Goal: Communication & Community: Answer question/provide support

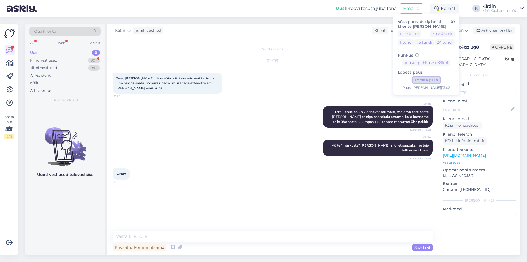
click at [431, 79] on button "Lõpeta paus" at bounding box center [427, 80] width 28 height 6
click at [59, 60] on div "Minu vestlused 99+" at bounding box center [65, 61] width 72 height 8
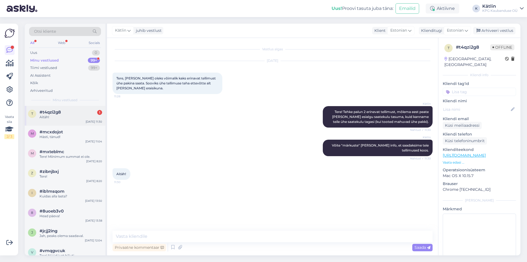
click at [64, 108] on div "t #t4qzi2g8 1 Aitäh! [DATE] 11:30" at bounding box center [65, 116] width 81 height 20
click at [50, 54] on div "Uus 1" at bounding box center [65, 53] width 72 height 8
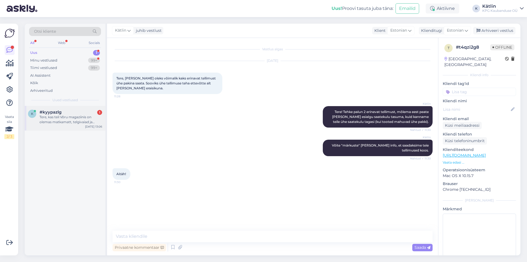
click at [65, 119] on div "Tere, kas teil Võru magaziinis on olemas matkamatt, telgivaiad ja magamiskott?" at bounding box center [71, 120] width 63 height 10
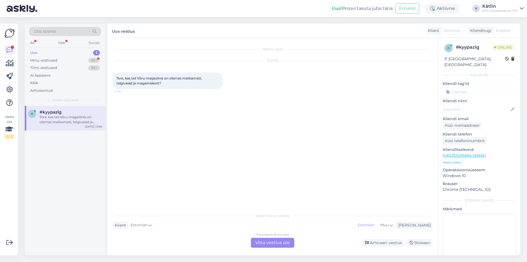
click at [271, 241] on div "Estonian to Estonian Võta vestlus üle" at bounding box center [272, 243] width 43 height 10
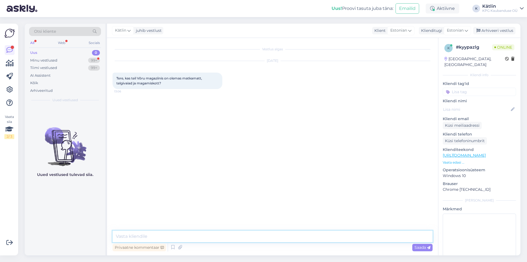
click at [177, 236] on textarea at bounding box center [273, 236] width 320 height 12
paste textarea "5552 0528"
click at [166, 235] on textarea "Tere! Peaks olema, kuid täpse info saate otse poest uurides. Kaupluse number on…" at bounding box center [273, 236] width 320 height 12
click at [343, 237] on textarea "Tere! Peaks olema, kuid täpse info saate otse poest uurides. Kaupluse number on…" at bounding box center [273, 236] width 320 height 12
click at [247, 237] on textarea "Tere! Peaks olema, kuid täpse info saate otse poest uurides. Kaupluse number on…" at bounding box center [273, 236] width 320 height 12
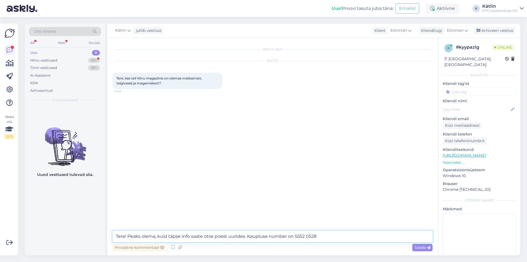
type textarea "Tere! Peaks olema, kuid täpse info saate otse poest uurides. Kaupluse number on…"
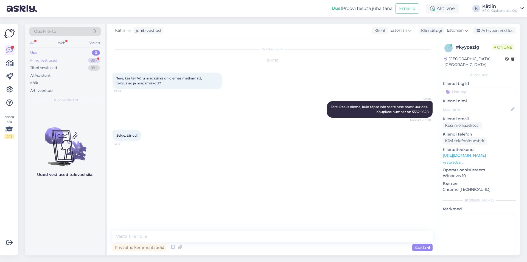
click at [58, 60] on div "Minu vestlused 99+" at bounding box center [65, 61] width 72 height 8
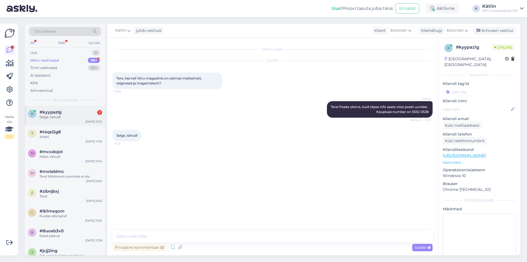
click at [55, 120] on div "k #kyypazlg 1 Selge, tänud! [DATE] 13:10" at bounding box center [65, 116] width 81 height 20
click at [37, 52] on div "Uus" at bounding box center [33, 52] width 7 height 5
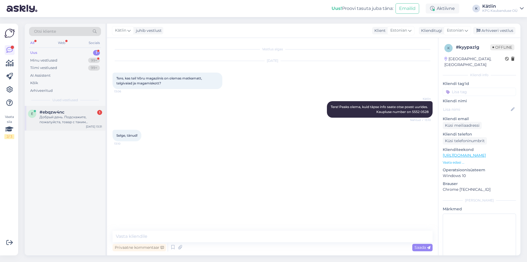
click at [58, 118] on div "Добрый день. Подскажите, пожалуйста, товар с таким артикулом Tootekood: TR00714…" at bounding box center [71, 120] width 63 height 10
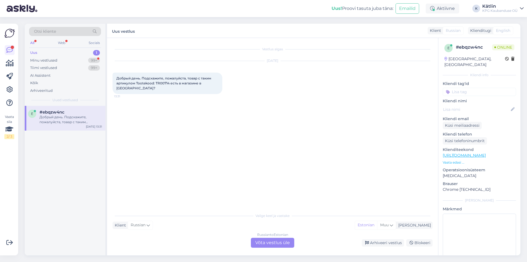
click at [270, 241] on div "Russian to Estonian Võta vestlus üle" at bounding box center [272, 243] width 43 height 10
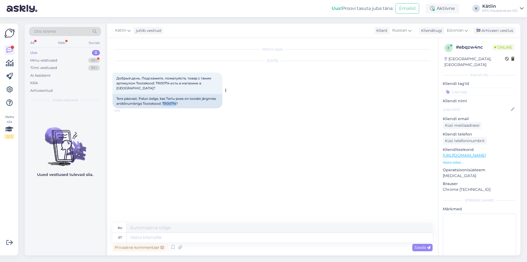
drag, startPoint x: 163, startPoint y: 99, endPoint x: 177, endPoint y: 99, distance: 14.0
click at [177, 99] on div "Tere päevast. Palun öelge, kas Tartu poes on toodet järgmise artiklinumbriga To…" at bounding box center [168, 101] width 110 height 14
copy div "TR00714"
click at [162, 243] on div "Privaatne kommentaar Saada" at bounding box center [273, 247] width 320 height 10
click at [161, 238] on textarea at bounding box center [280, 237] width 306 height 9
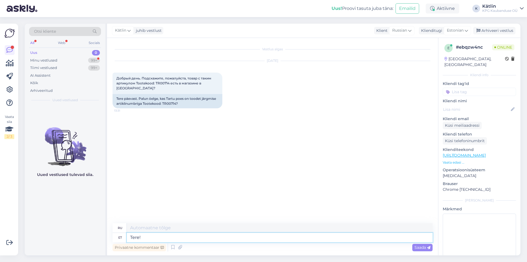
type textarea "Tere!"
type textarea "Привет!"
type textarea "Tere! [PERSON_NAME], p"
type textarea "Привет! Да,"
type textarea "Tere! [GEOGRAPHIC_DATA], peaks ol"
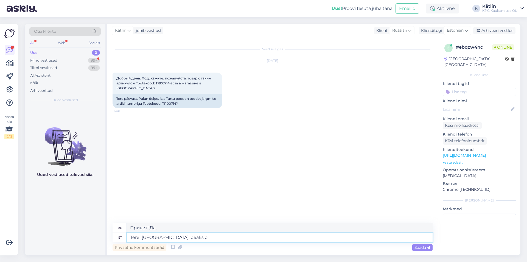
type textarea "Привет! Да, так и должно быть."
type textarea "Tere! [GEOGRAPHIC_DATA], peaks olema. Kuid"
type textarea "Привет! Да, так и должно быть. Но"
type textarea "Tere! [GEOGRAPHIC_DATA], peaks olema. Kuid soovitame"
type textarea "Здравствуйте! Да, так и должно быть. Но мы рекомендуем"
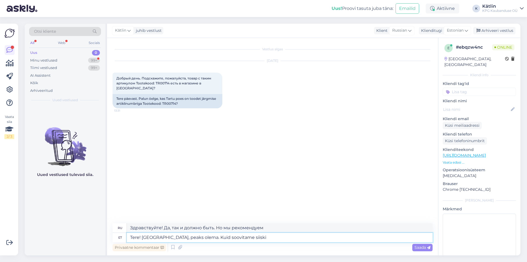
type textarea "Tere! [GEOGRAPHIC_DATA], peaks olema. Kuid soovitame siiski o"
type textarea "Здравствуйте! Да, так и должно быть. Но мы всё равно рекомендуем."
type textarea "Tere! [GEOGRAPHIC_DATA], peaks olema. Kuid soovitame siiski otse po"
type textarea "Здравствуйте! Да, так и должно быть. Но мы всё равно рекомендуем напрямую."
type textarea "Tere! [GEOGRAPHIC_DATA], peaks olema. Kuid soovitame siiski otse poest ül"
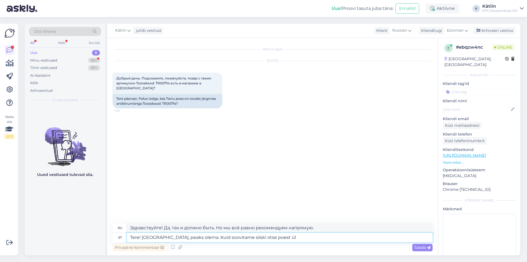
type textarea "Здравствуйте! Да, так и должно быть. Но мы всё равно рекомендуем покупать напря…"
type textarea "Tere! [GEOGRAPHIC_DATA], peaks olema. Kuid soovitame siiski otse poest üle t"
type textarea "Здравствуйте! Да, так и должно быть. Однако мы всё равно рекомендуем покупать н…"
type textarea "Tere! [GEOGRAPHIC_DATA], peaks olema. Kuid soovitame siiski otse poest üle täps…"
type textarea "Здравствуйте! Да, так и должно быть. Однако мы рекомендуем вам уточнить этот во…"
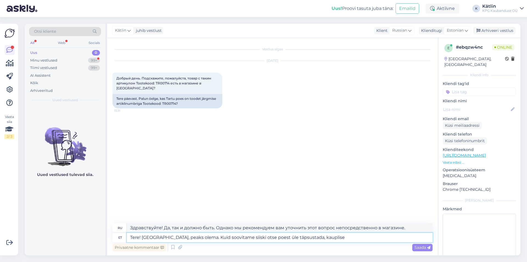
type textarea "Tere! [GEOGRAPHIC_DATA], peaks olema. Kuid soovitame siiski otse poest üle täps…"
type textarea "Здравствуйте! Да, так и должно быть. Однако мы рекомендуем вам уточнить этот во…"
type textarea "Tere! [GEOGRAPHIC_DATA], peaks olema. Kuid soovitame siiski otse poest üle täps…"
type textarea "Здравствуйте! Да, так и должно быть. Однако мы рекомендуем вам уточнить этот во…"
type textarea "Tere! [GEOGRAPHIC_DATA], peaks olema. Kuid soovitame siiski otse poest üle täps…"
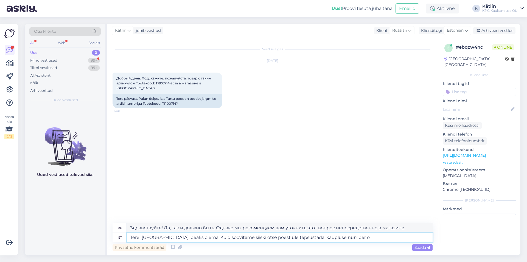
type textarea "Здравствуйте! Да, так и должно быть. Однако мы рекомендуем вам уточнить номер н…"
paste textarea "5552 0333"
type textarea "Tere! [GEOGRAPHIC_DATA], peaks olema. Kuid soovitame siiski otse poest üle täps…"
type textarea "Здравствуйте! Да, так и должно быть. Однако мы рекомендуем вам уточнить этот во…"
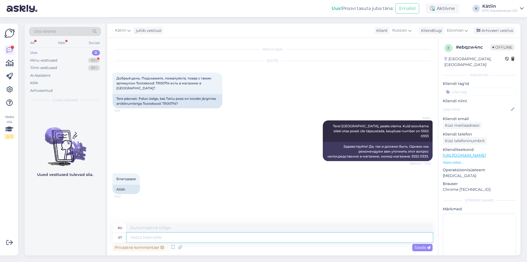
click at [138, 238] on textarea at bounding box center [280, 237] width 306 height 9
click at [50, 62] on div "Minu vestlused" at bounding box center [43, 60] width 27 height 5
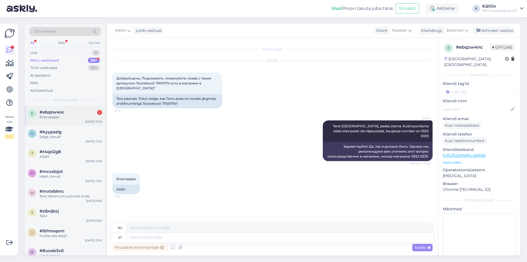
click at [48, 108] on div "e #ebqzw4nc 1 Благодарю [DATE] 13:32" at bounding box center [65, 116] width 81 height 20
click at [63, 54] on div "Uus 1" at bounding box center [65, 53] width 72 height 8
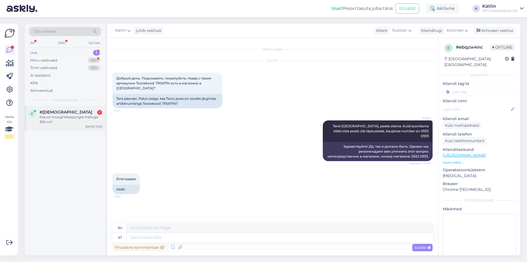
click at [69, 118] on div "Kas on müügil klaaspurgid mahuga 330 ml?" at bounding box center [71, 120] width 63 height 10
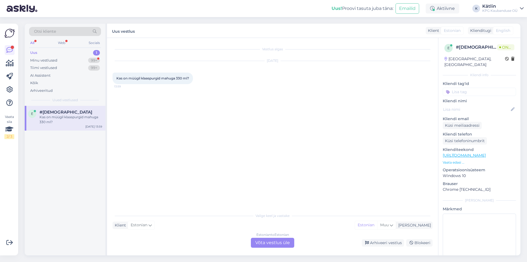
click at [268, 238] on div "Estonian to Estonian Võta vestlus üle" at bounding box center [272, 243] width 43 height 10
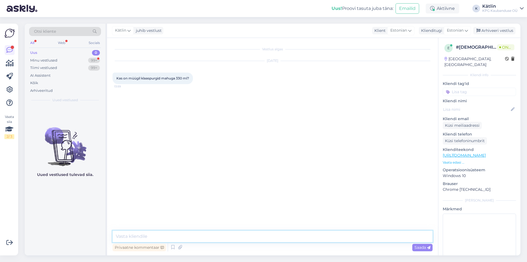
click at [251, 234] on textarea at bounding box center [273, 236] width 320 height 12
type textarea "Tere! Jah, on saadaval kauplustes,"
type textarea "Hind 0,29"
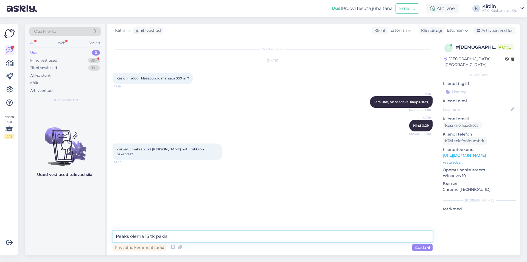
type textarea "Peaks olema 15 tk pakis."
click at [135, 234] on textarea at bounding box center [273, 236] width 320 height 12
click at [53, 58] on div "Minu vestlused" at bounding box center [43, 60] width 27 height 5
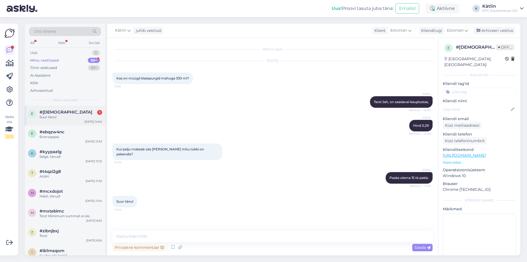
click at [74, 116] on div "Suur tänu!" at bounding box center [71, 117] width 63 height 5
click at [44, 55] on div "Uus 0" at bounding box center [65, 53] width 72 height 8
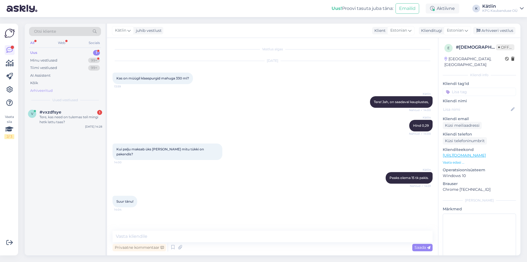
click at [50, 90] on div "Arhiveeritud" at bounding box center [41, 90] width 23 height 5
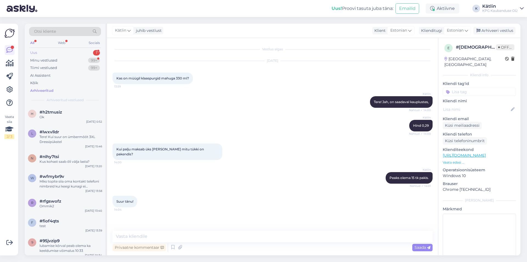
click at [66, 49] on div "Uus 1" at bounding box center [65, 53] width 72 height 8
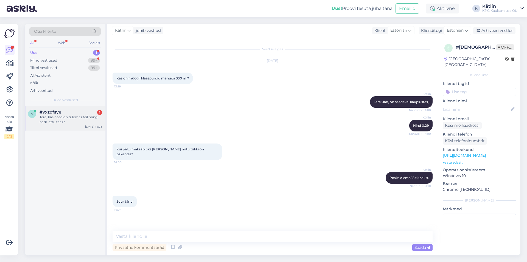
click at [62, 119] on div "Tere, kas need on tulemas teil mingi hetk lattu taas?" at bounding box center [71, 120] width 63 height 10
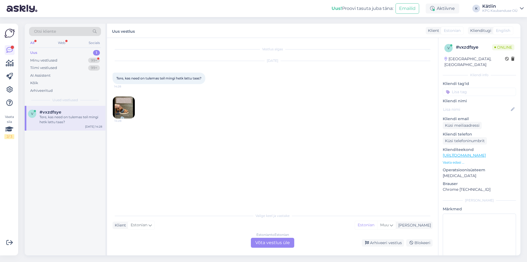
click at [119, 104] on img at bounding box center [124, 107] width 22 height 22
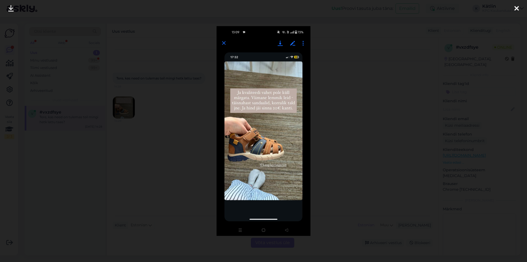
click at [518, 9] on icon at bounding box center [517, 8] width 4 height 7
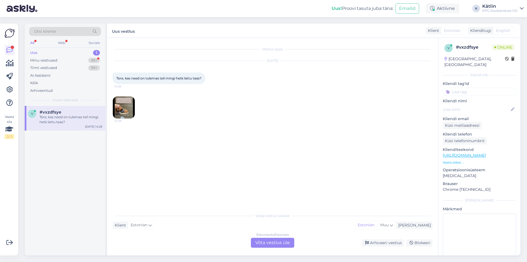
click at [132, 107] on img at bounding box center [124, 107] width 22 height 22
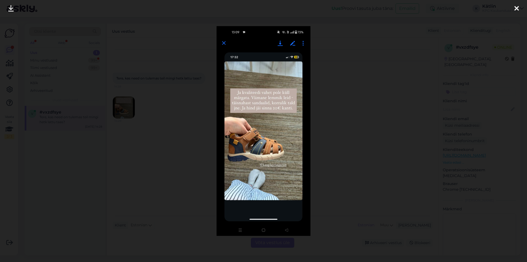
click at [145, 164] on div at bounding box center [263, 131] width 527 height 262
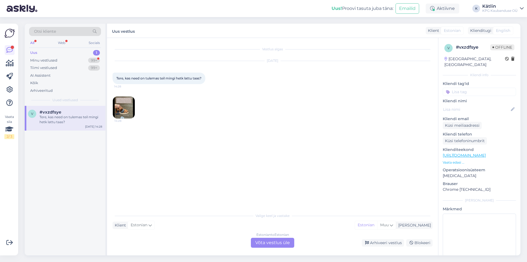
click at [280, 245] on div "Estonian to Estonian Võta vestlus üle" at bounding box center [272, 243] width 43 height 10
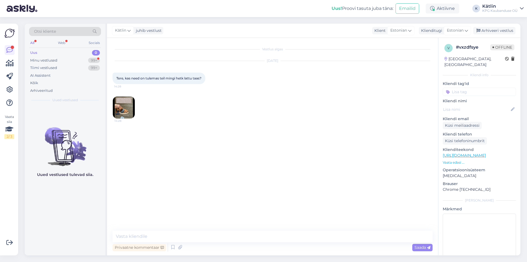
click at [126, 108] on img at bounding box center [124, 107] width 22 height 22
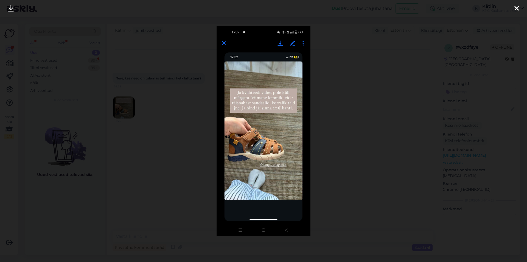
click at [195, 221] on div at bounding box center [263, 131] width 527 height 262
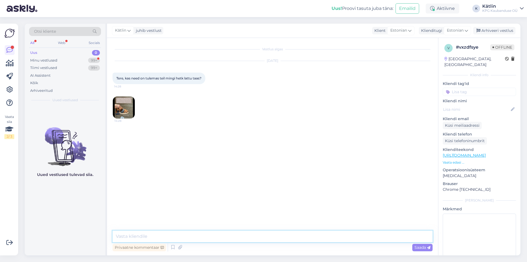
click at [195, 235] on textarea at bounding box center [273, 236] width 320 height 12
type textarea "Tere!"
type textarea "[PERSON_NAME] ole hetkel tulemas, kuid neid leidub veel meie kauplustes üle Ees…"
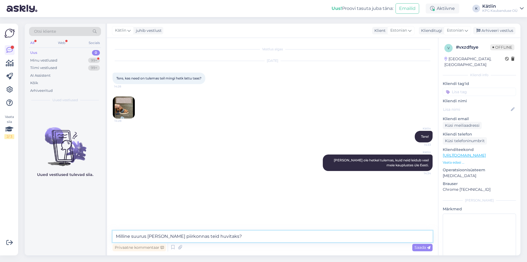
type textarea "Milline suurus [PERSON_NAME] piirkonnas teid huvitaks?"
